Goal: Task Accomplishment & Management: Complete application form

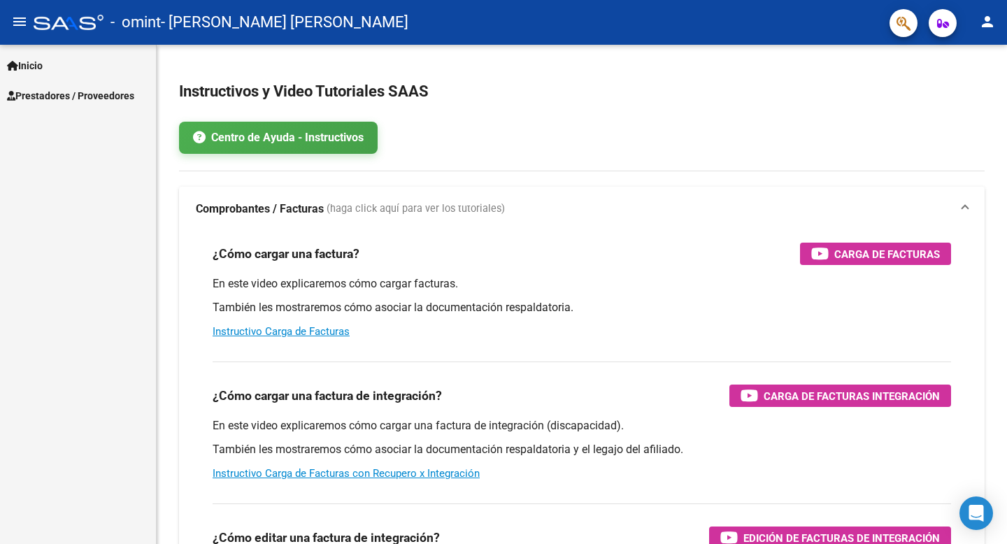
click at [88, 91] on span "Prestadores / Proveedores" at bounding box center [70, 95] width 127 height 15
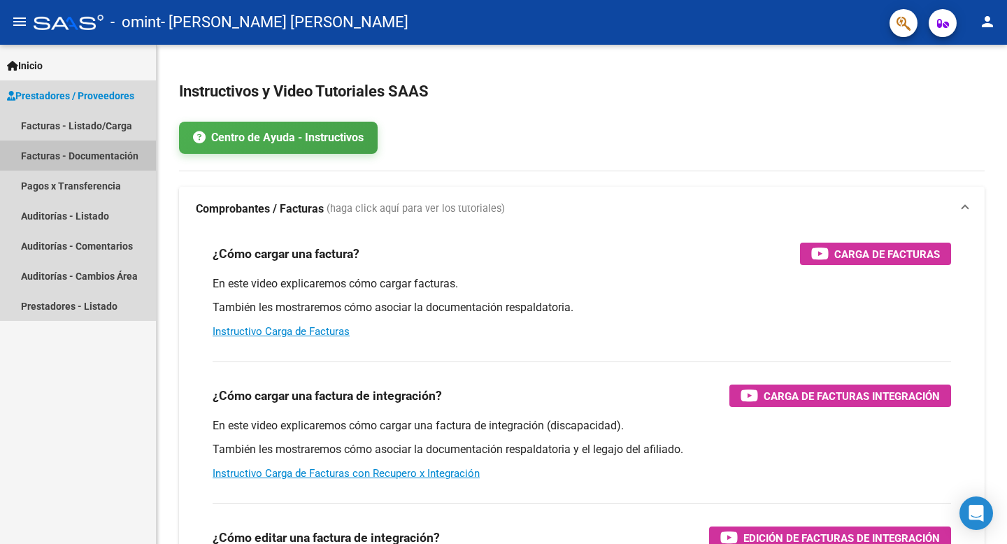
click at [70, 149] on link "Facturas - Documentación" at bounding box center [78, 156] width 156 height 30
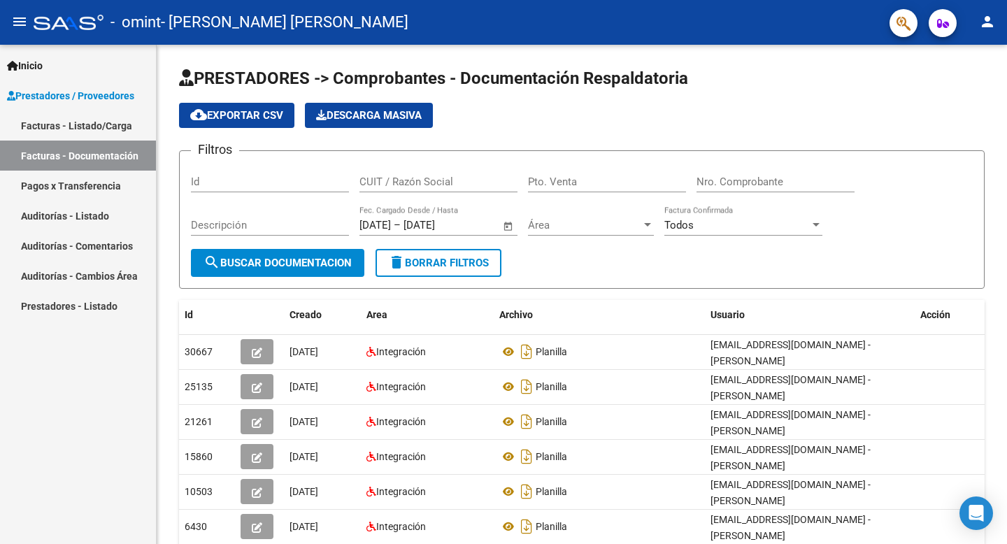
click at [89, 113] on link "Facturas - Listado/Carga" at bounding box center [78, 125] width 156 height 30
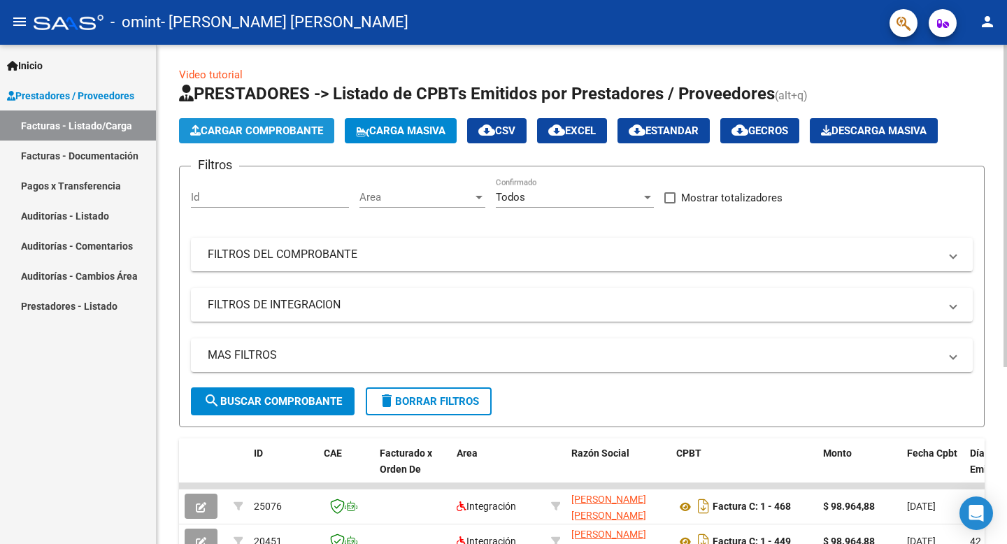
click at [293, 131] on span "Cargar Comprobante" at bounding box center [256, 130] width 133 height 13
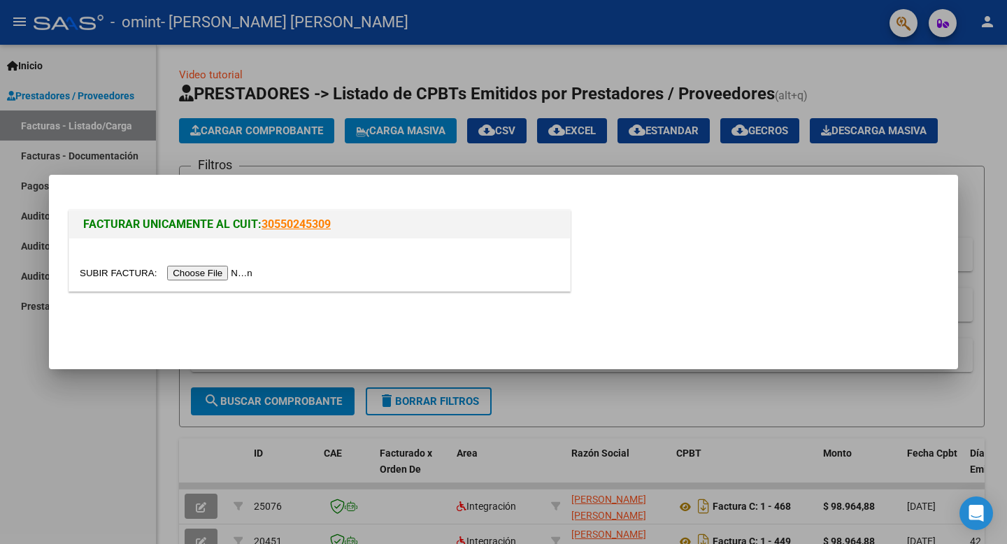
click at [231, 272] on input "file" at bounding box center [168, 273] width 177 height 15
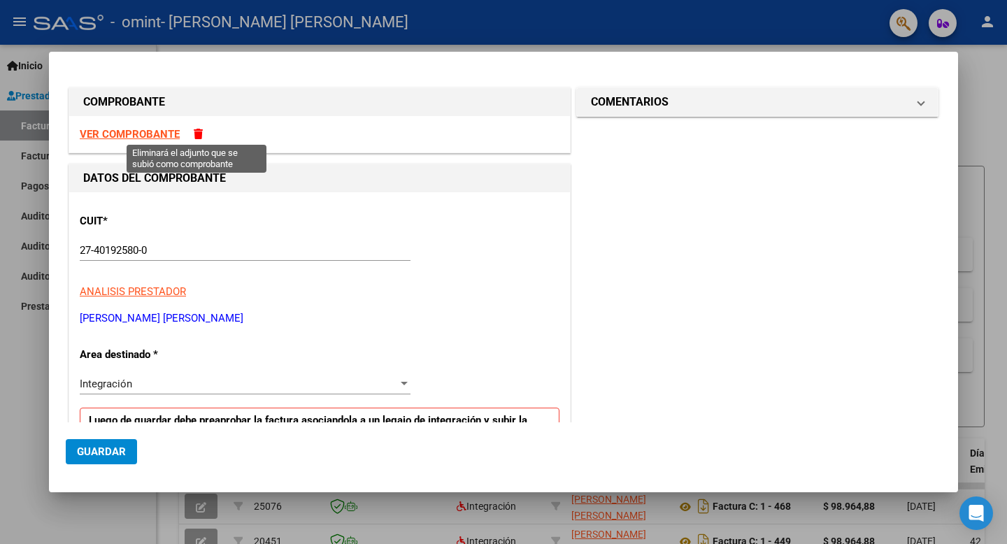
click at [194, 129] on span at bounding box center [198, 134] width 9 height 10
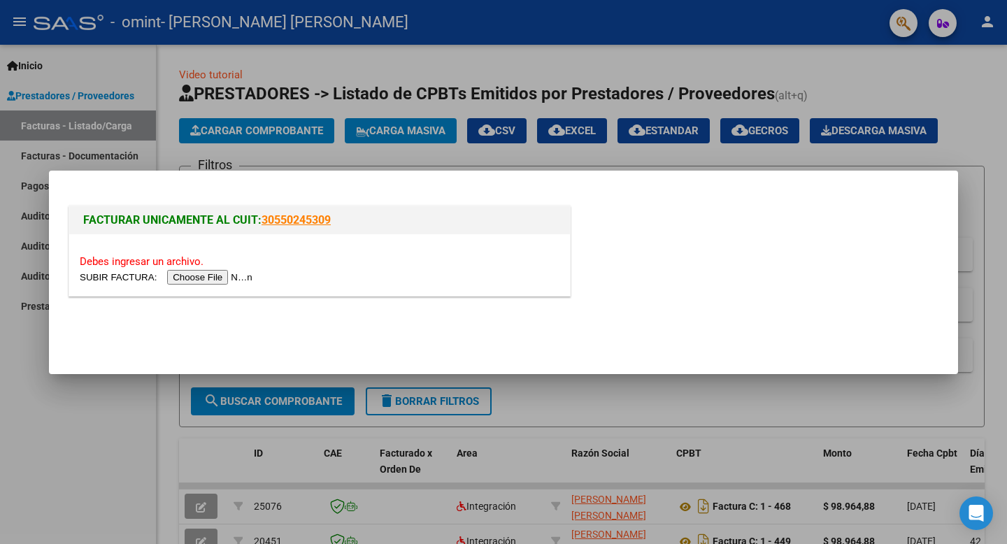
click at [94, 477] on div at bounding box center [503, 272] width 1007 height 544
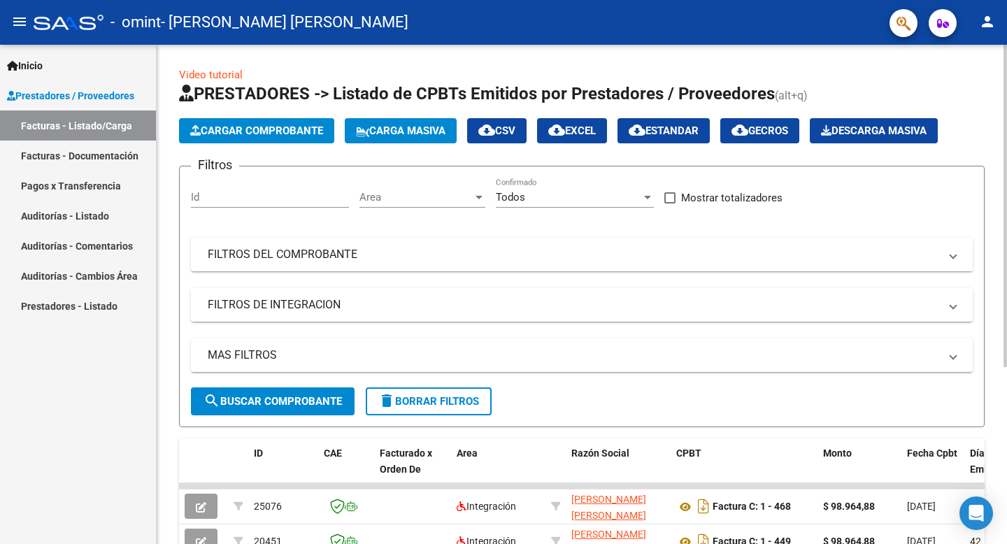
scroll to position [275, 0]
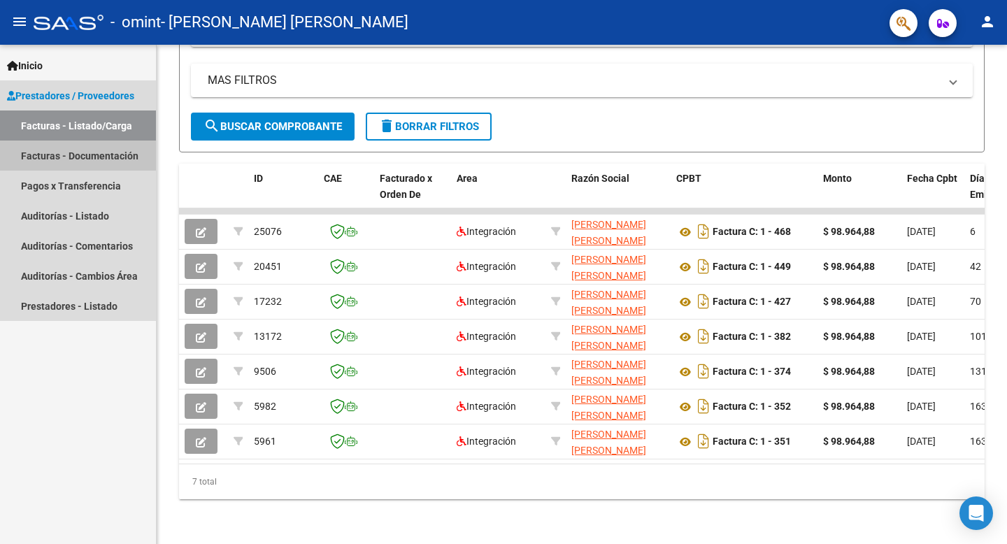
click at [71, 162] on link "Facturas - Documentación" at bounding box center [78, 156] width 156 height 30
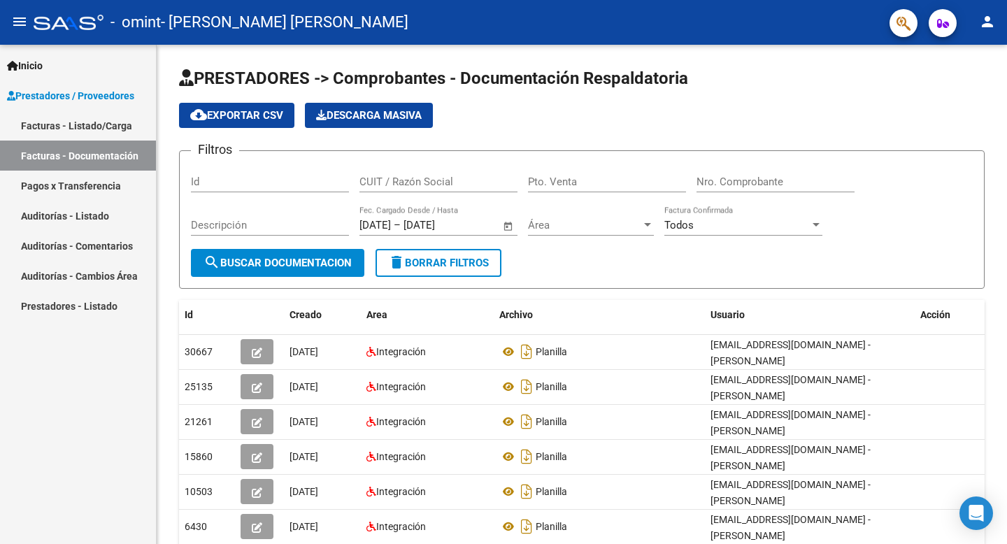
click at [87, 194] on link "Pagos x Transferencia" at bounding box center [78, 186] width 156 height 30
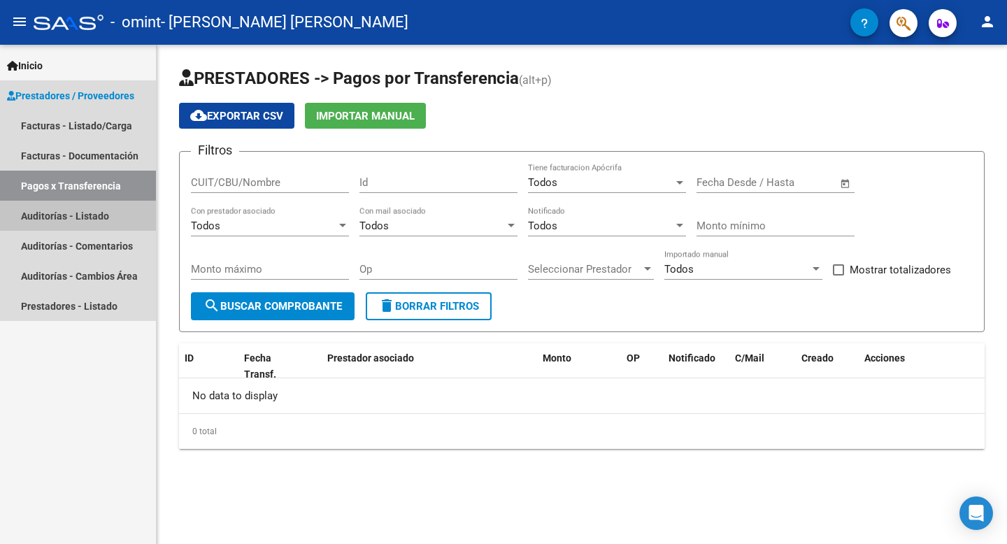
click at [122, 220] on link "Auditorías - Listado" at bounding box center [78, 216] width 156 height 30
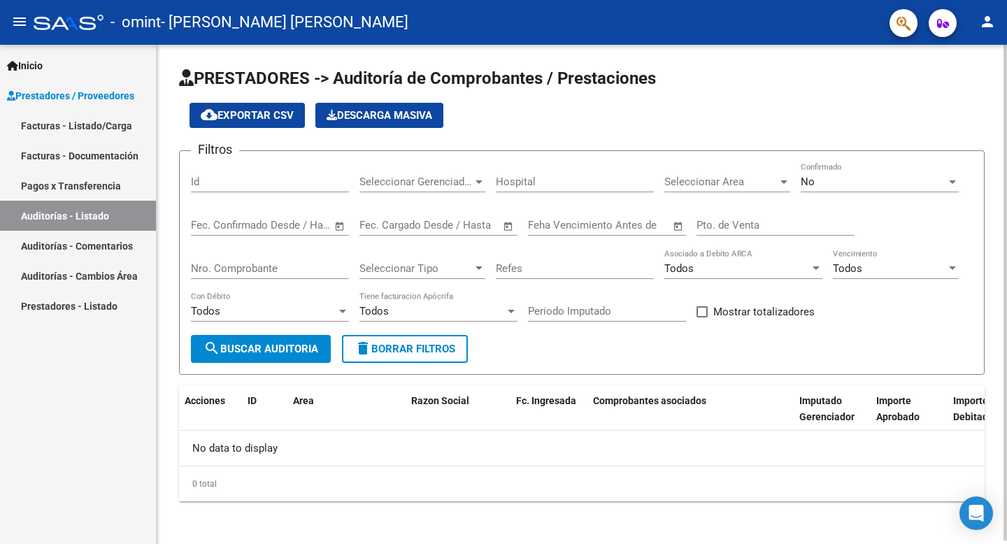
scroll to position [3, 0]
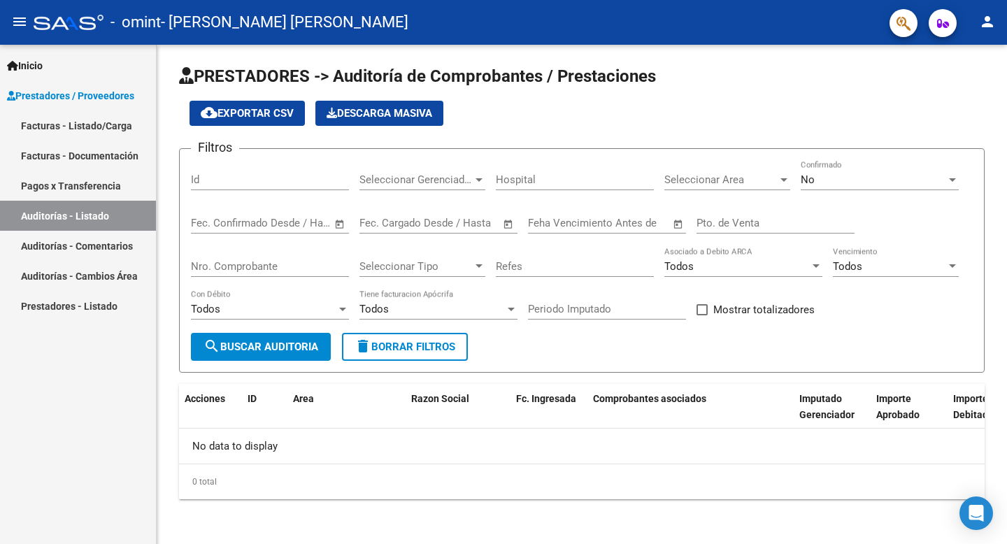
click at [92, 237] on link "Auditorías - Comentarios" at bounding box center [78, 246] width 156 height 30
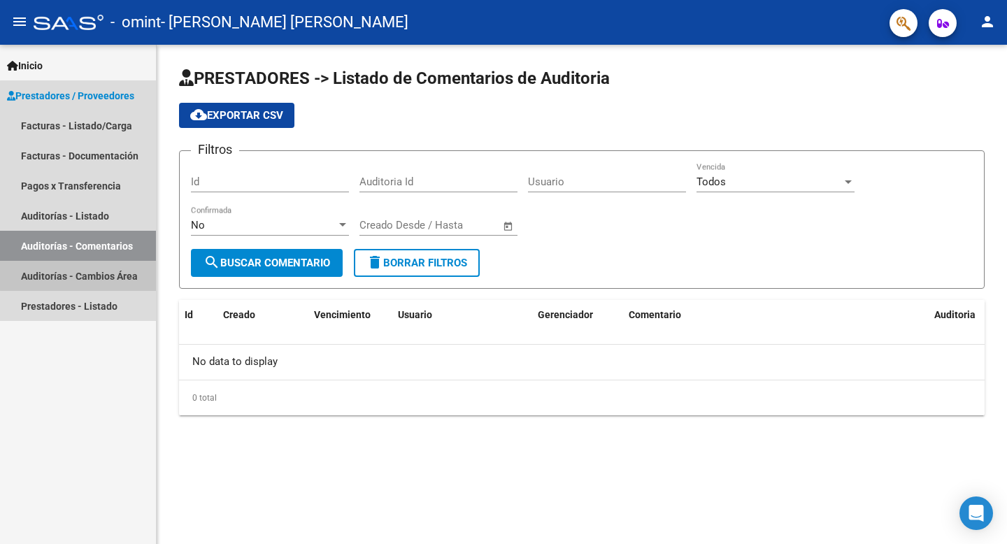
click at [93, 268] on link "Auditorías - Cambios Área" at bounding box center [78, 276] width 156 height 30
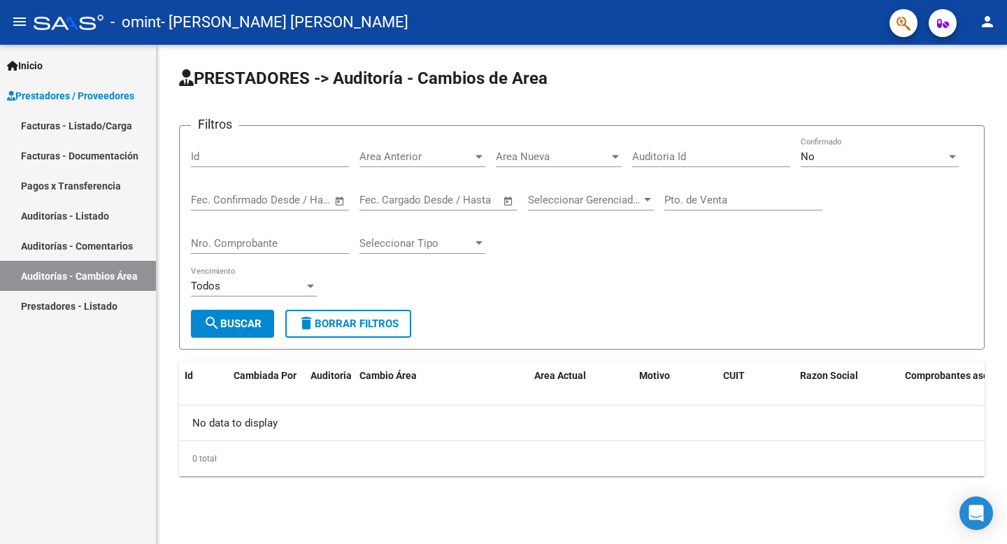
click at [87, 301] on link "Prestadores - Listado" at bounding box center [78, 306] width 156 height 30
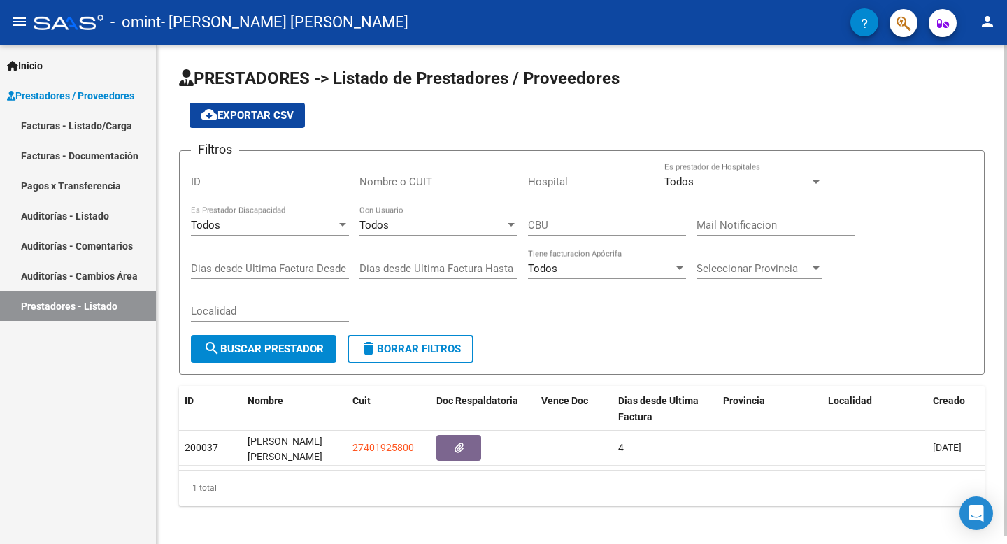
scroll to position [7, 0]
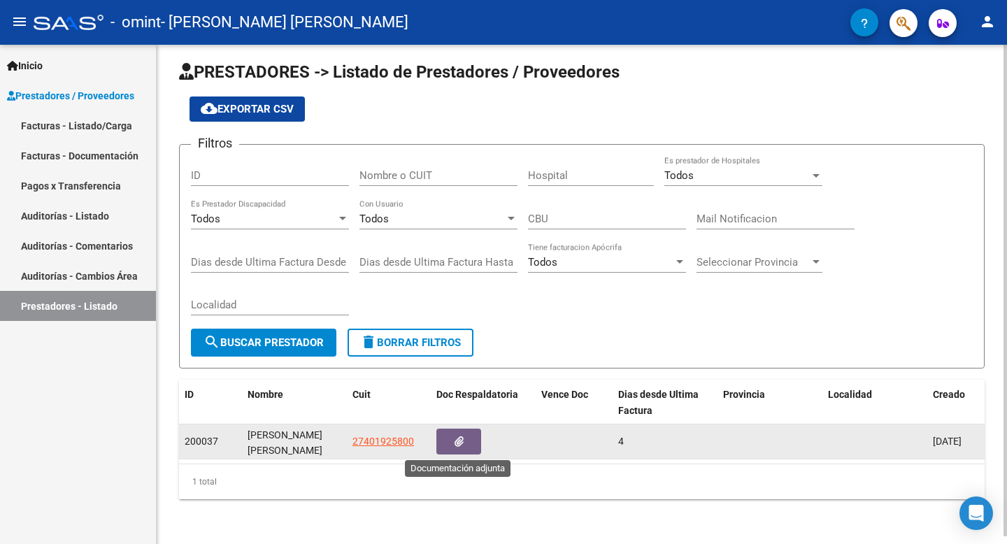
click at [475, 439] on button "button" at bounding box center [458, 442] width 45 height 26
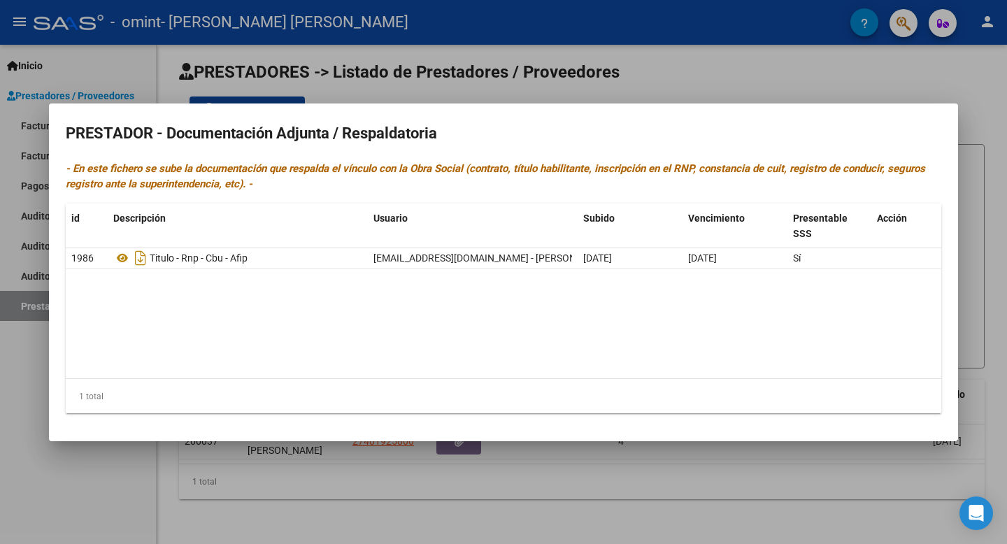
click at [676, 111] on mat-dialog-container "PRESTADOR - Documentación Adjunta / Respaldatoria - En este fichero se sube la …" at bounding box center [503, 272] width 909 height 338
click at [678, 87] on div at bounding box center [503, 272] width 1007 height 544
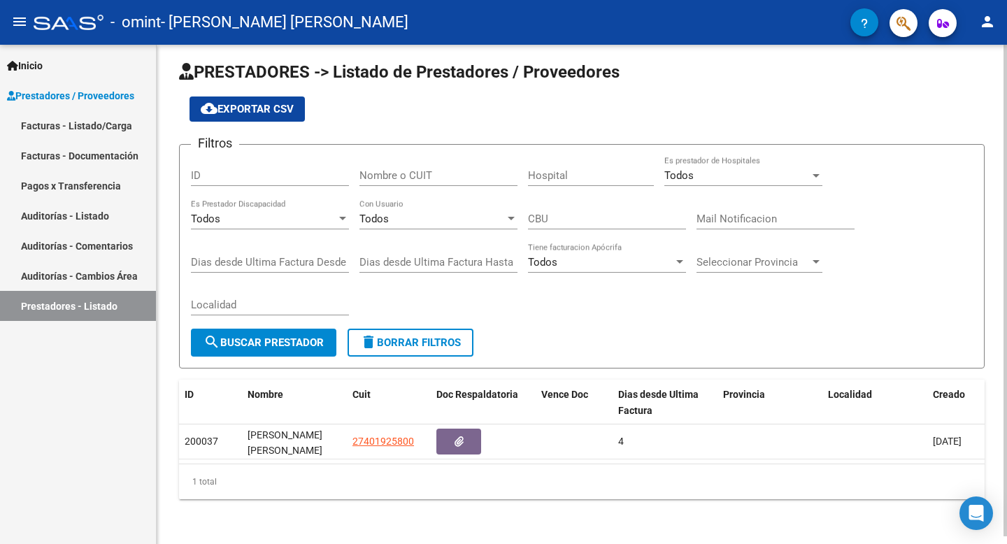
scroll to position [0, 0]
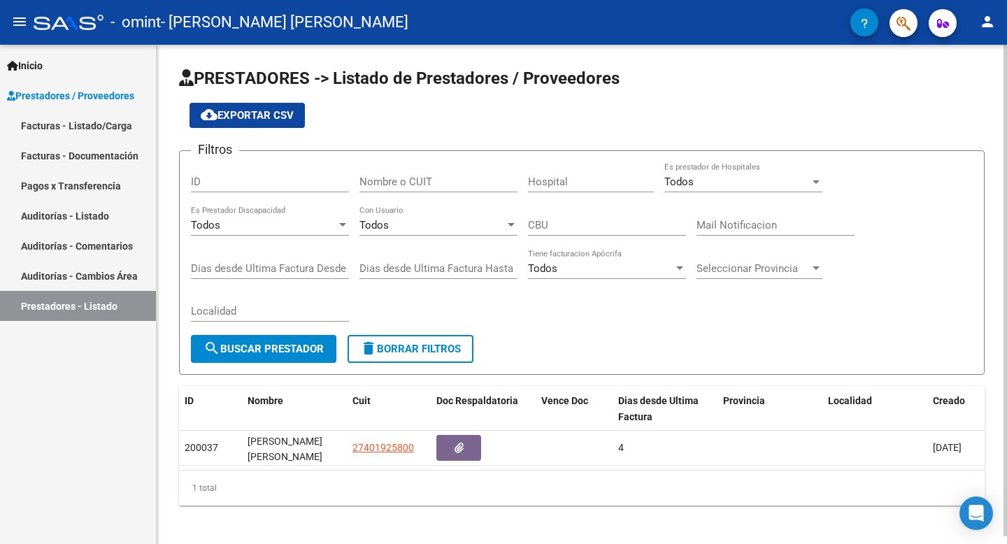
click at [264, 118] on span "cloud_download Exportar CSV" at bounding box center [247, 115] width 93 height 13
click at [86, 93] on span "Prestadores / Proveedores" at bounding box center [70, 95] width 127 height 15
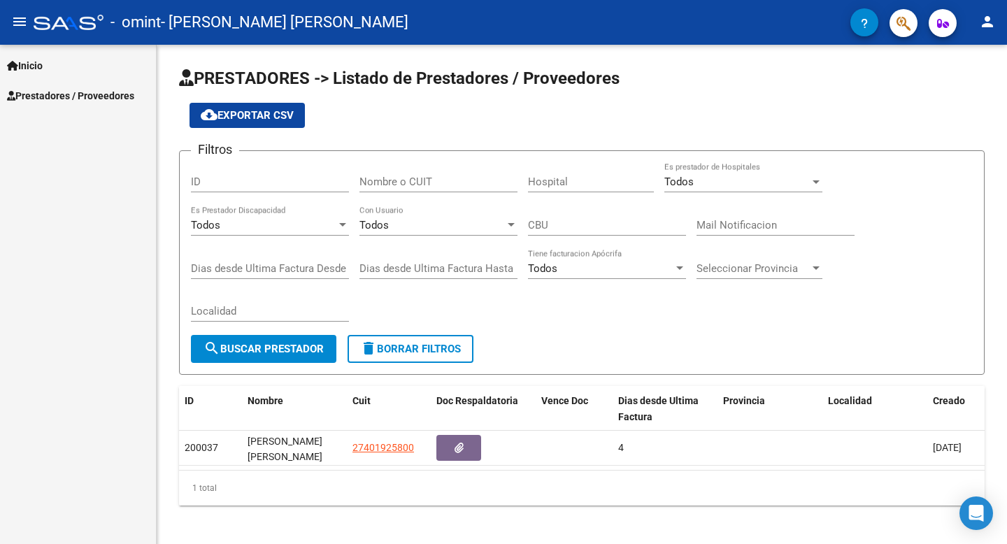
click at [10, 58] on span "Inicio" at bounding box center [25, 65] width 36 height 15
click at [40, 122] on link "Contacto OS" at bounding box center [78, 125] width 156 height 30
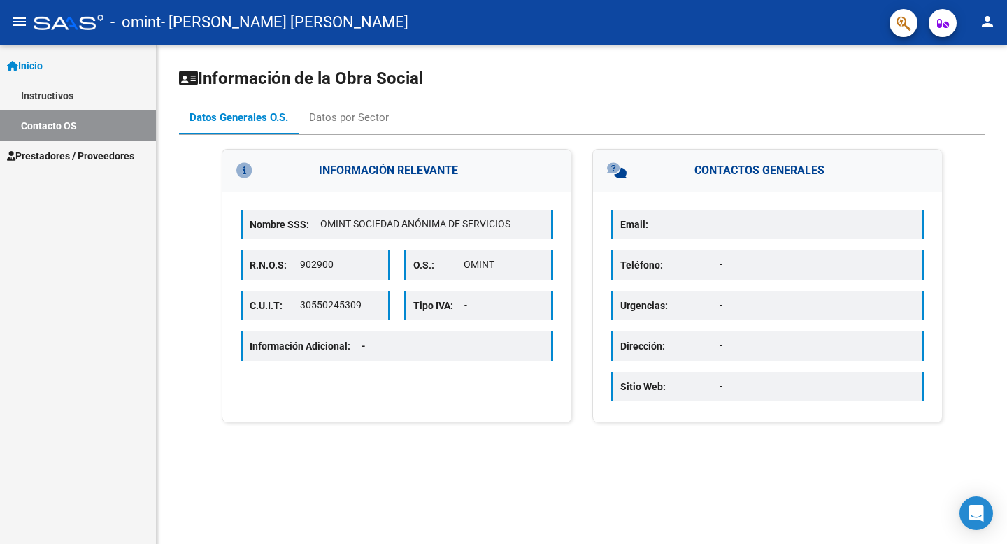
click at [31, 55] on link "Inicio" at bounding box center [78, 65] width 156 height 30
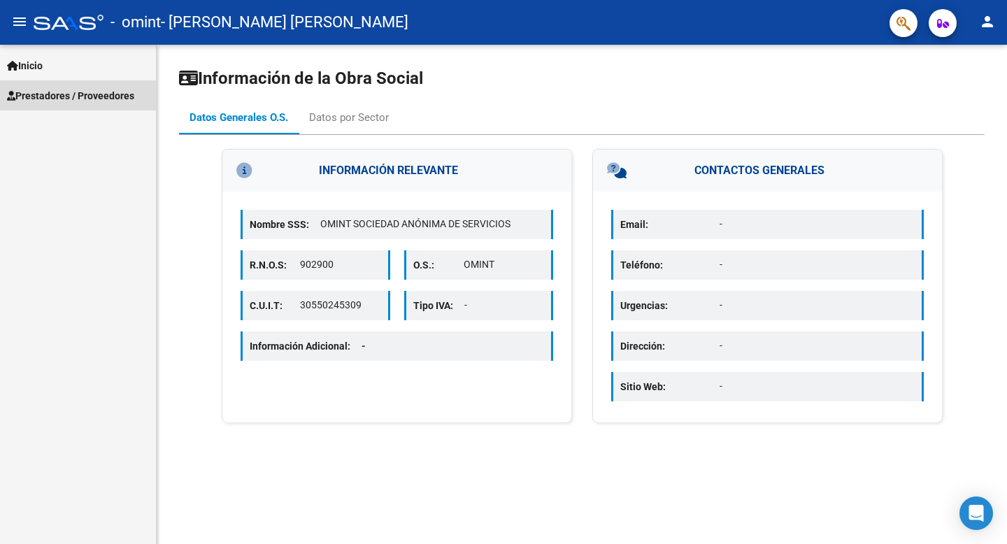
click at [36, 89] on span "Prestadores / Proveedores" at bounding box center [70, 95] width 127 height 15
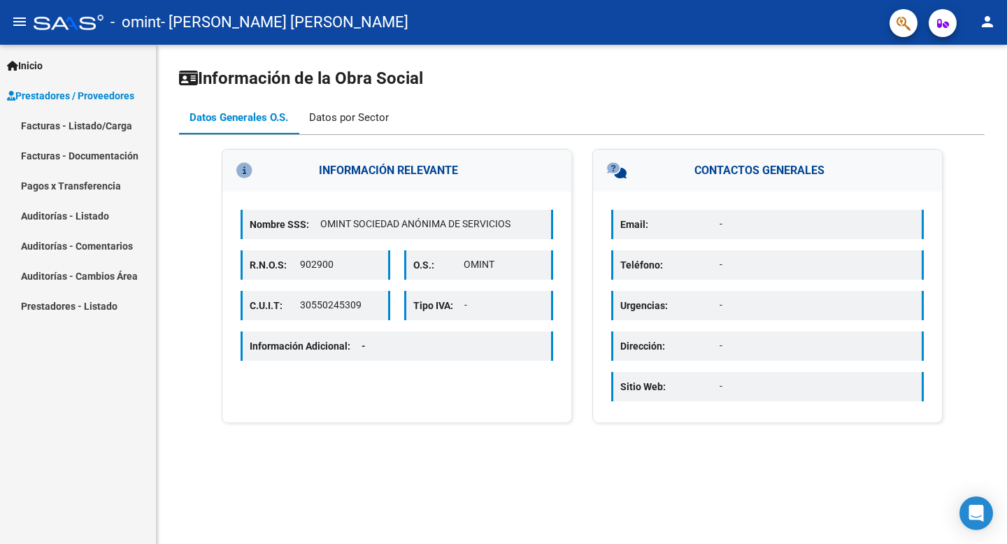
click at [324, 129] on div "Datos por Sector" at bounding box center [349, 118] width 101 height 34
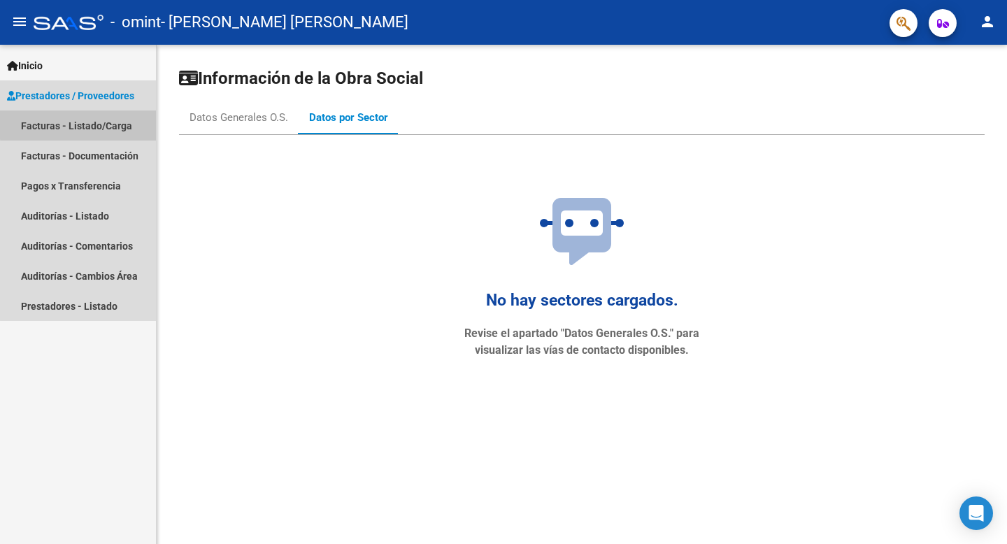
click at [81, 124] on link "Facturas - Listado/Carga" at bounding box center [78, 125] width 156 height 30
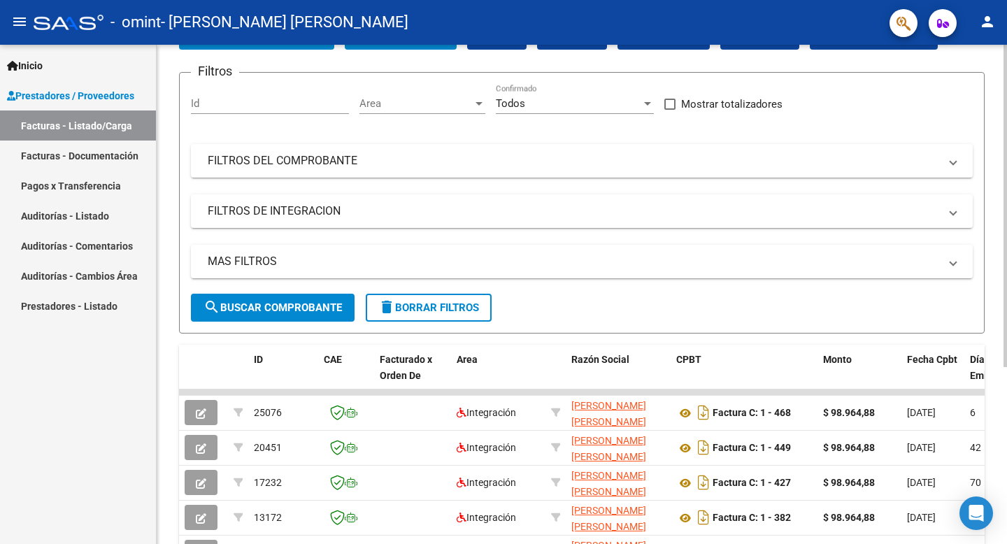
scroll to position [106, 0]
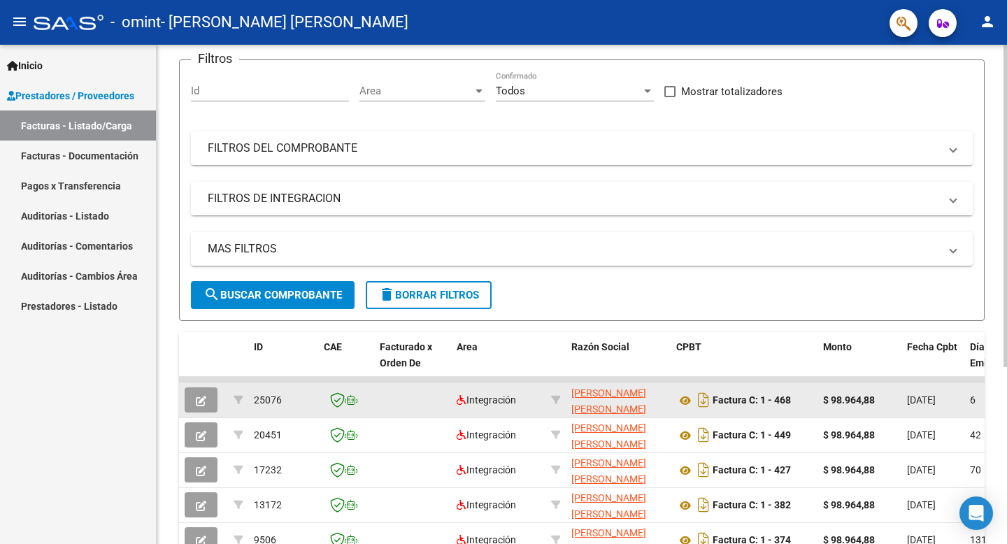
click at [210, 394] on button "button" at bounding box center [201, 399] width 33 height 25
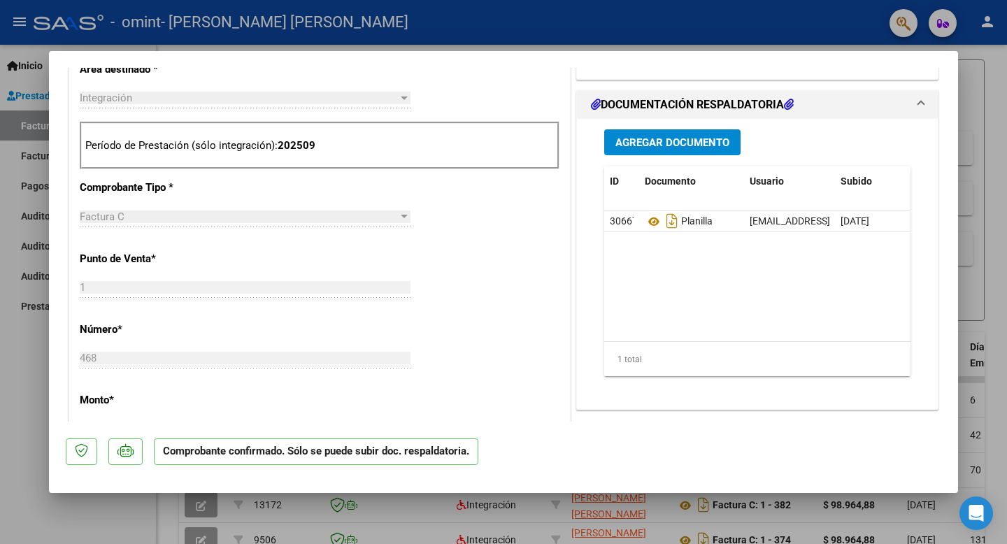
scroll to position [484, 0]
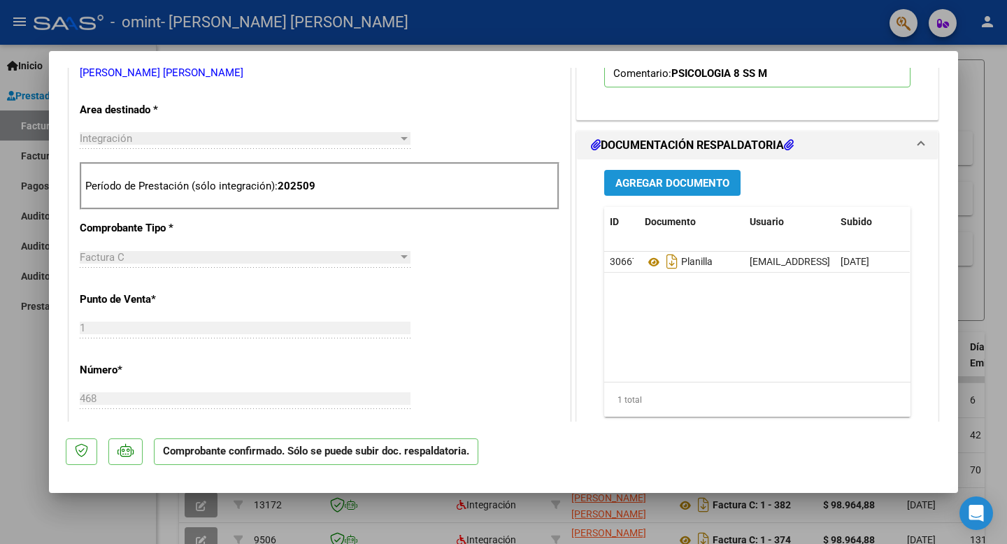
click at [640, 177] on span "Agregar Documento" at bounding box center [672, 183] width 114 height 13
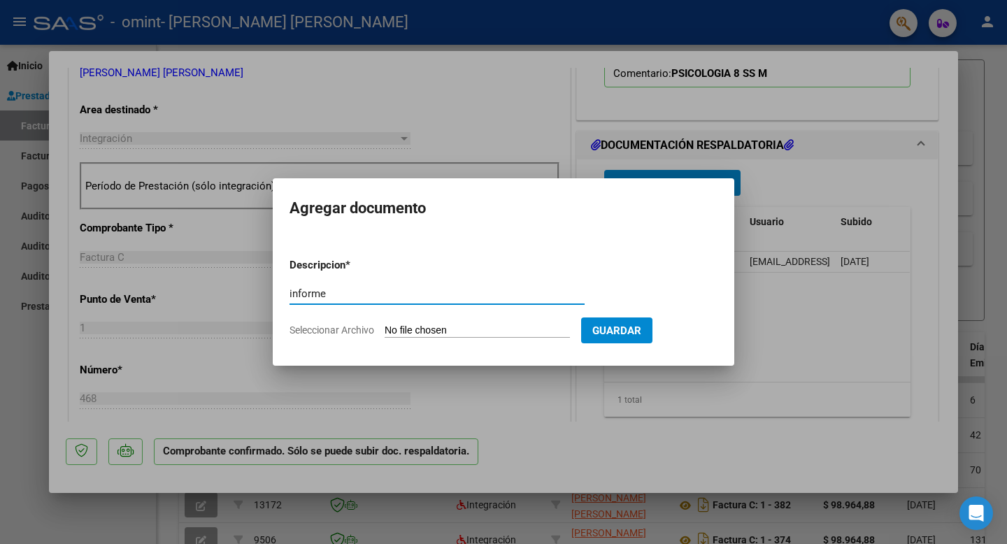
type input "informe"
drag, startPoint x: 622, startPoint y: 336, endPoint x: 547, endPoint y: 331, distance: 75.7
click at [547, 331] on form "Descripcion * informe Escriba aquí una descripcion Seleccionar Archivo Guardar" at bounding box center [503, 298] width 428 height 102
click at [547, 331] on input "Seleccionar Archivo" at bounding box center [477, 330] width 185 height 13
type input "C:\fakepath\informe [PERSON_NAME] junio 2025.pdf"
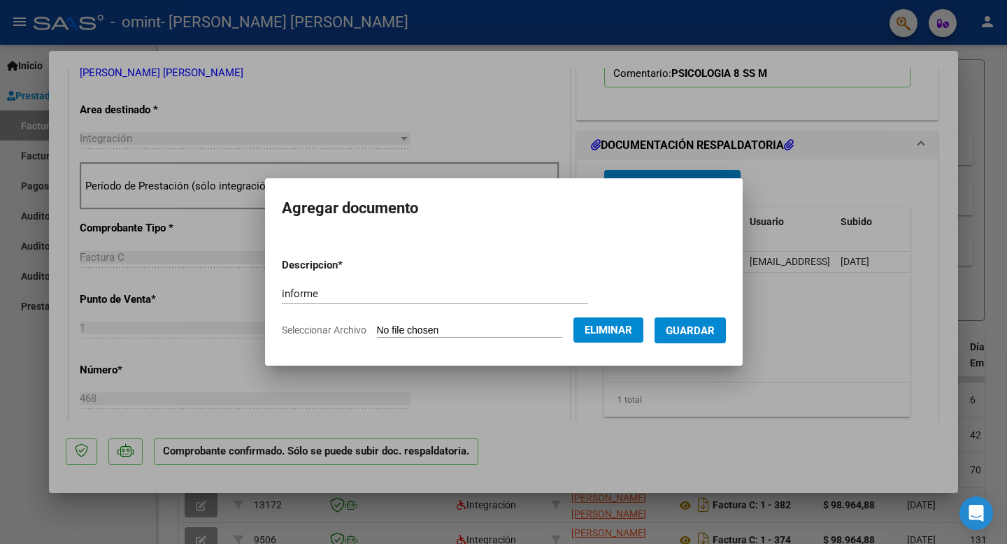
click at [705, 333] on span "Guardar" at bounding box center [690, 330] width 49 height 13
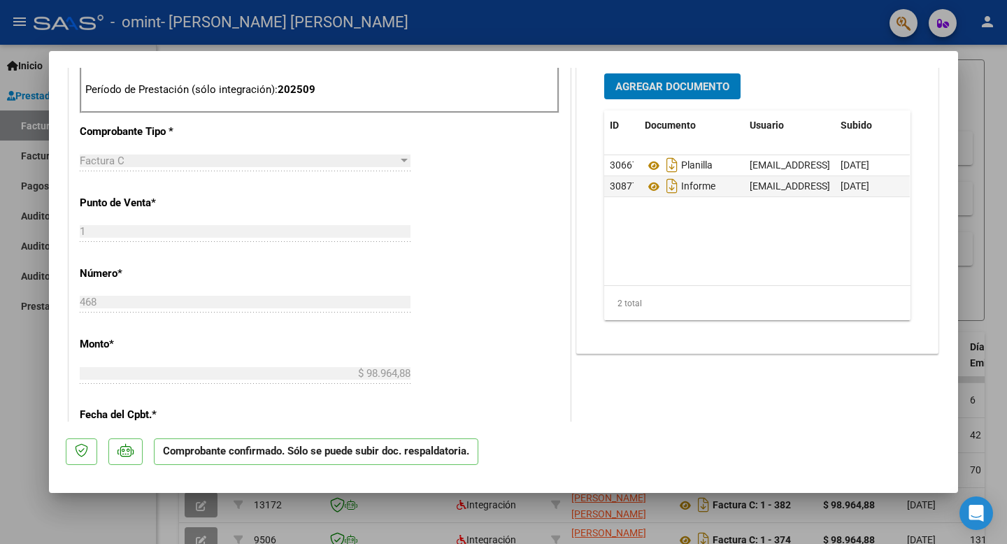
scroll to position [580, 0]
click at [985, 108] on div at bounding box center [503, 272] width 1007 height 544
type input "$ 0,00"
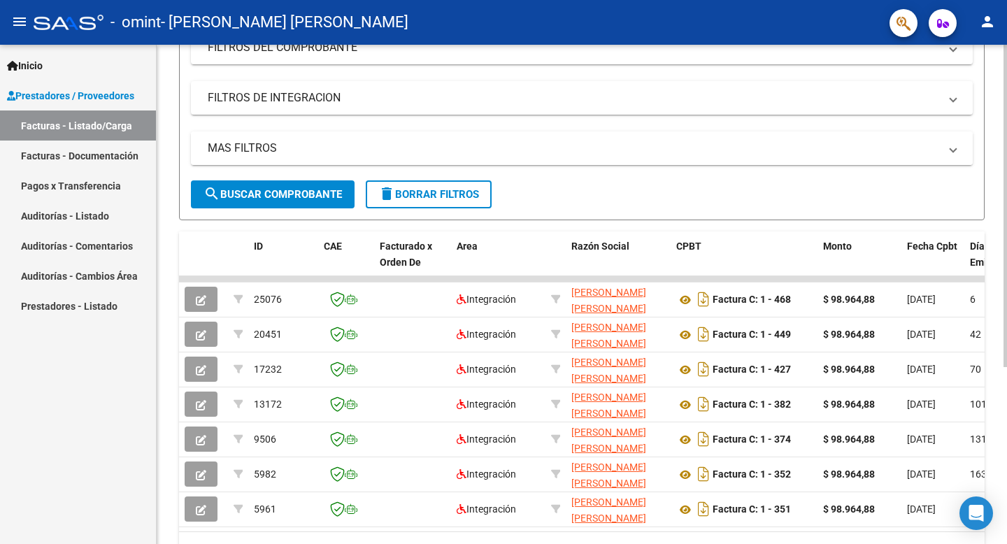
scroll to position [243, 0]
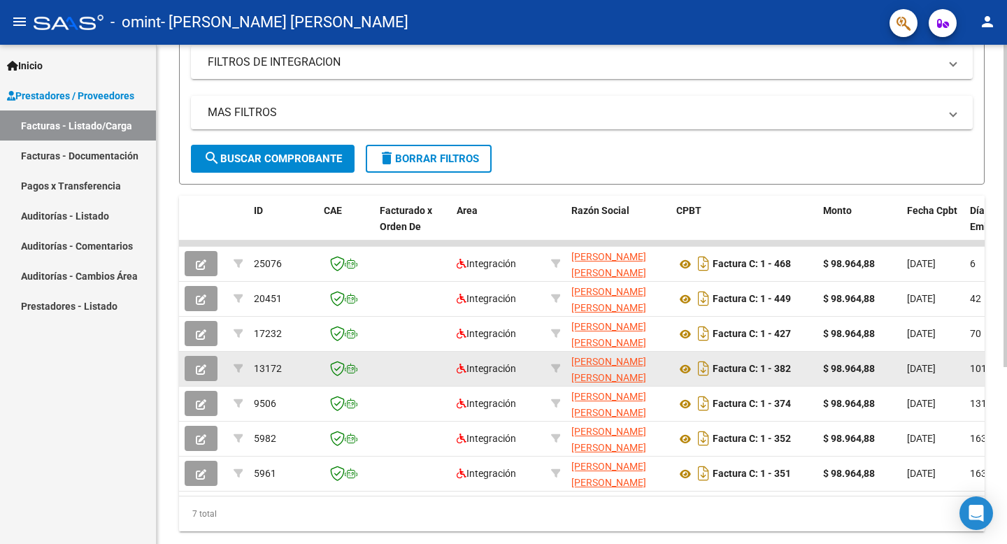
click at [403, 378] on datatable-body-cell at bounding box center [412, 369] width 77 height 34
click at [282, 367] on div "13172" at bounding box center [283, 369] width 59 height 16
click at [196, 367] on icon "button" at bounding box center [201, 369] width 10 height 10
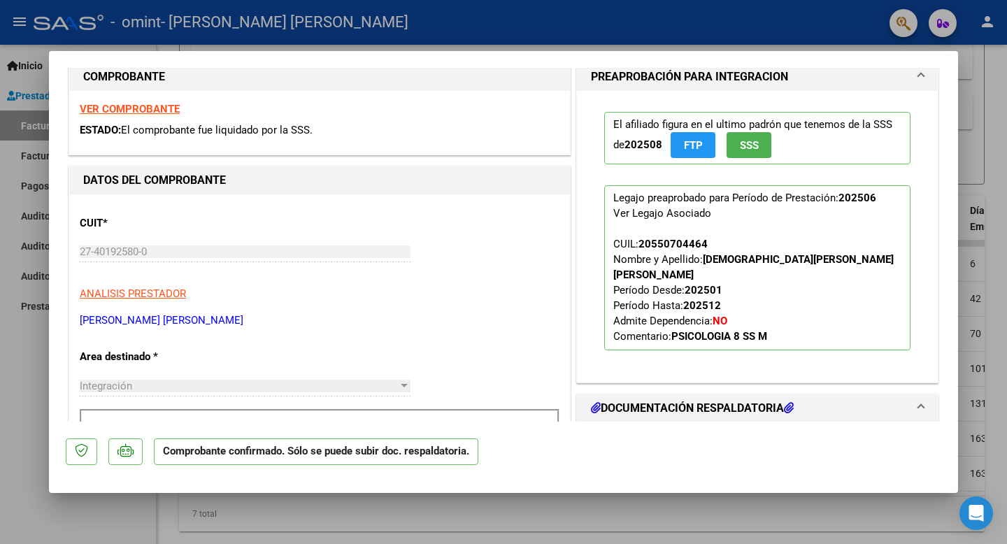
scroll to position [0, 0]
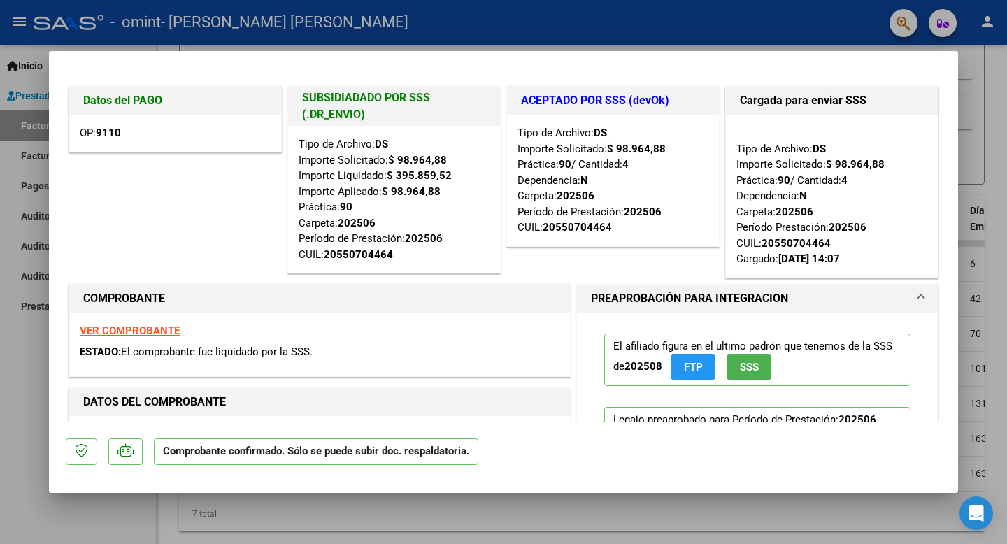
click at [965, 76] on div at bounding box center [503, 272] width 1007 height 544
type input "$ 0,00"
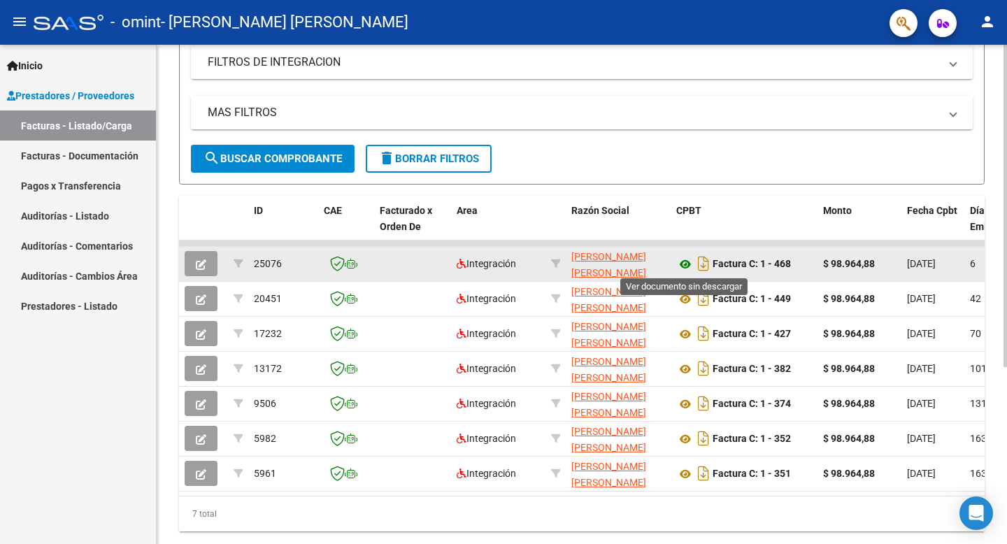
click at [687, 265] on icon at bounding box center [685, 264] width 18 height 17
